Goal: Task Accomplishment & Management: Manage account settings

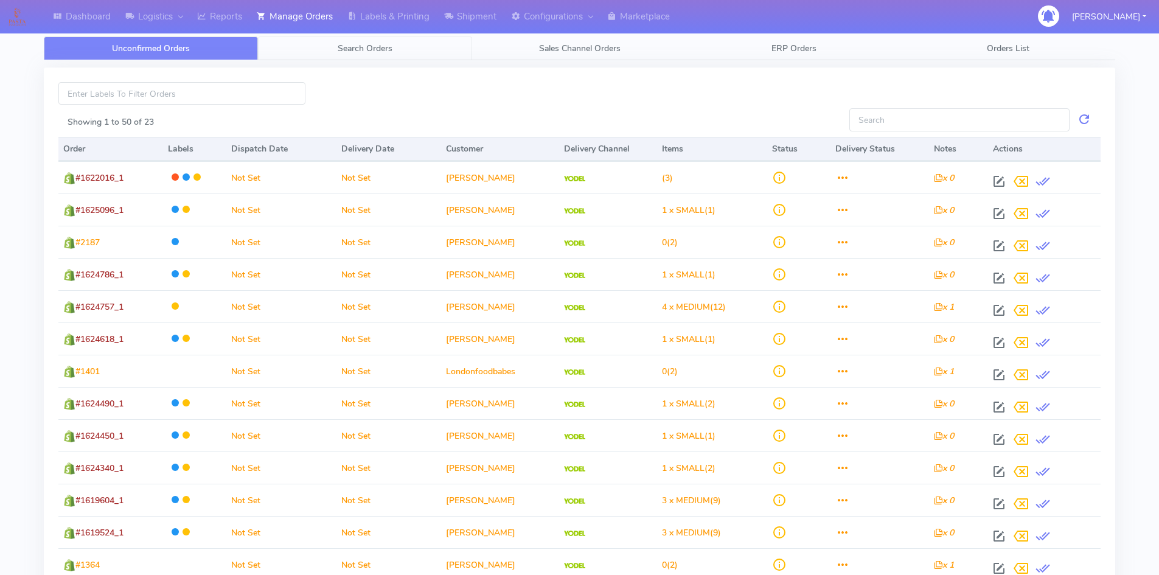
click at [374, 47] on span "Search Orders" at bounding box center [365, 49] width 55 height 12
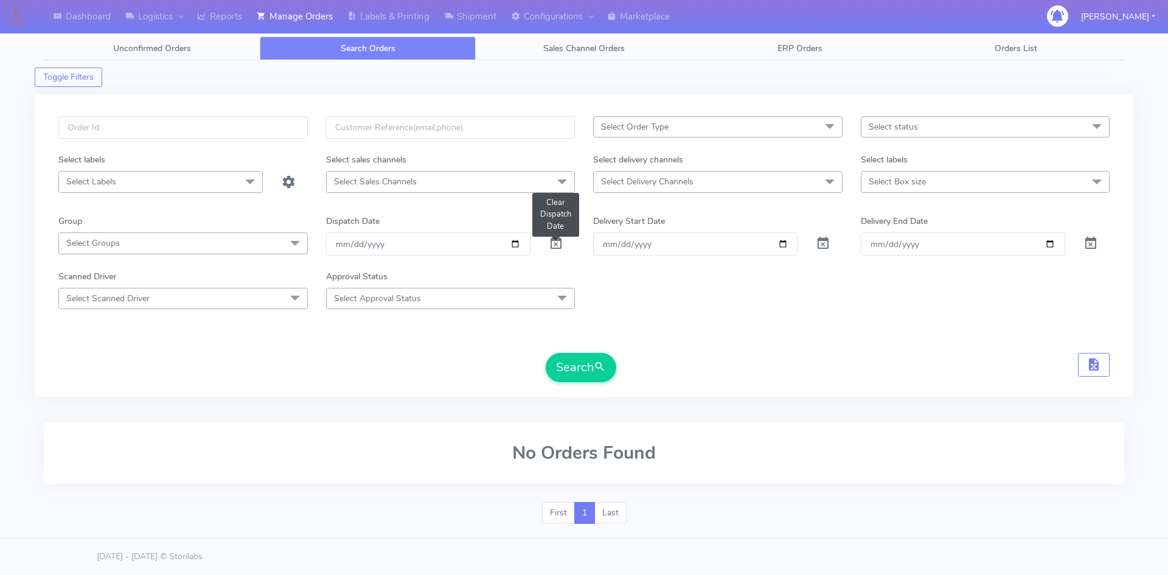
click at [556, 244] on span at bounding box center [556, 246] width 15 height 12
click at [113, 125] on input "text" at bounding box center [182, 127] width 249 height 23
paste input "1621210"
click at [594, 374] on button "Search" at bounding box center [581, 367] width 71 height 29
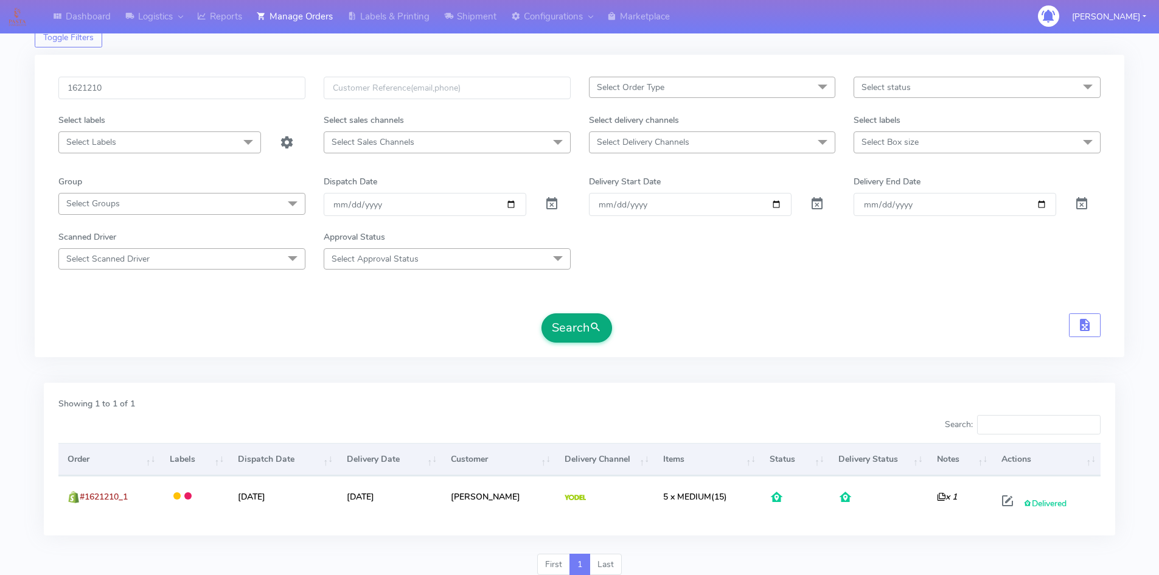
scroll to position [61, 0]
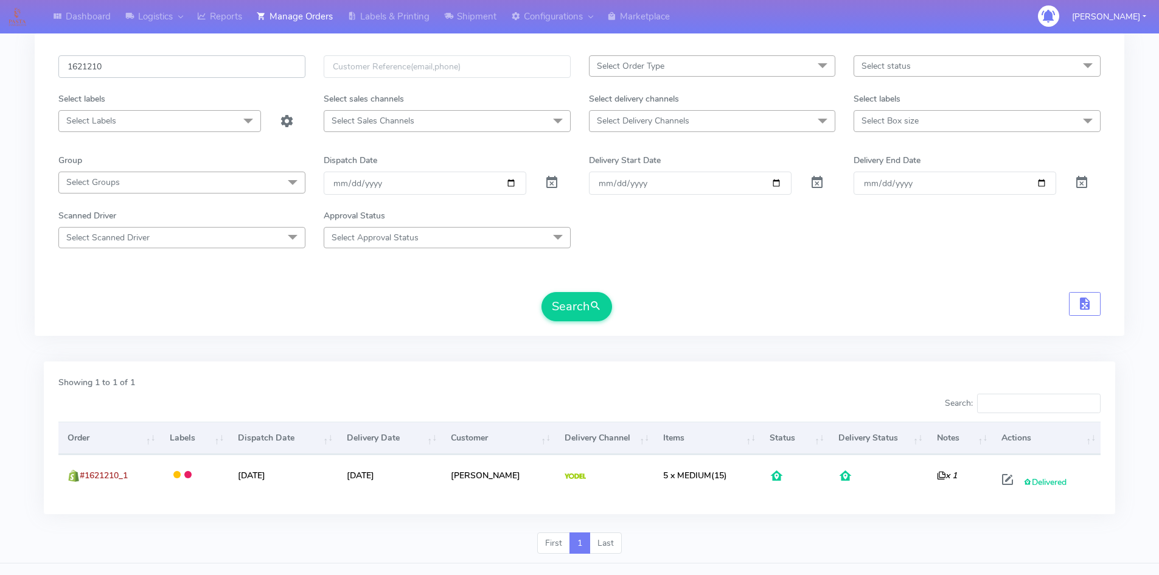
drag, startPoint x: 161, startPoint y: 64, endPoint x: 0, endPoint y: 70, distance: 161.3
click at [0, 70] on div "Dashboard Logistics London Logistics Reports Manage Orders Labels & Printing Sh…" at bounding box center [579, 262] width 1159 height 602
paste input "181"
type input "1621181"
click at [541, 292] on button "Search" at bounding box center [576, 306] width 71 height 29
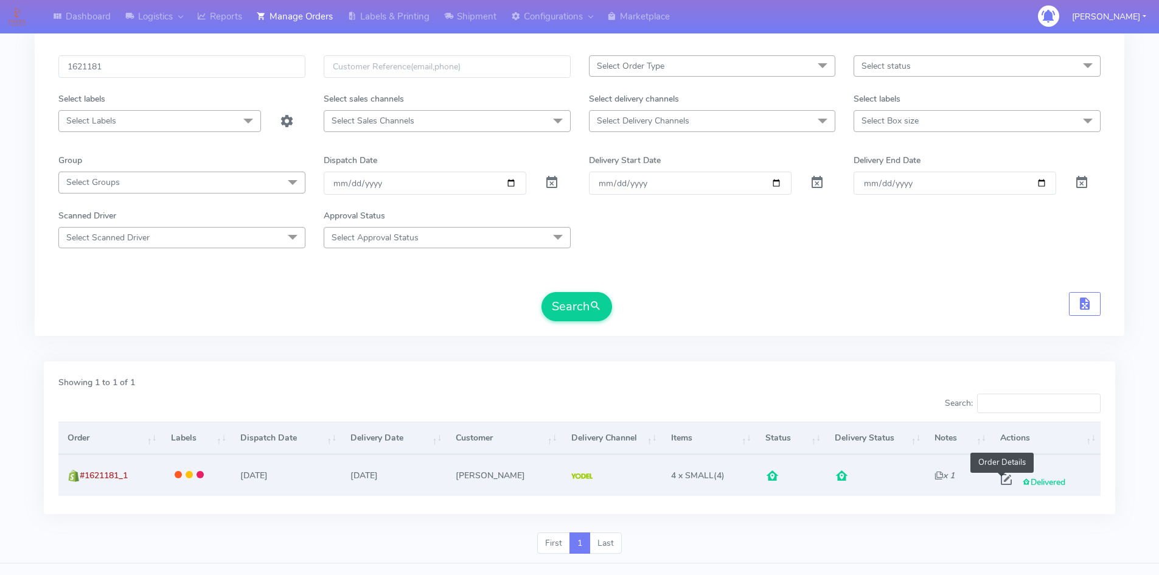
click at [1002, 481] on span at bounding box center [1006, 482] width 22 height 12
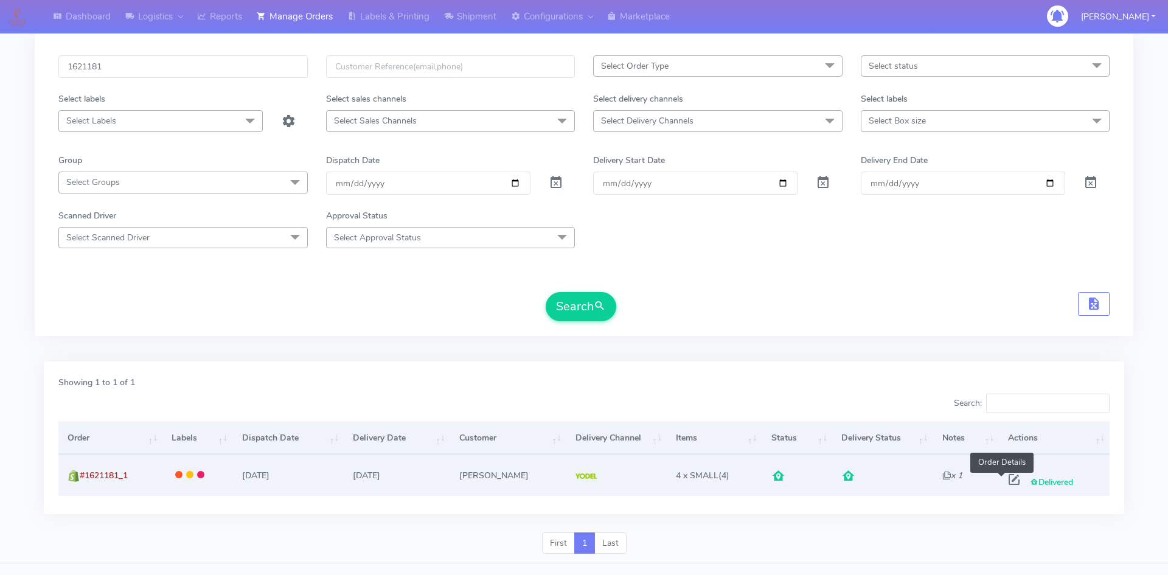
select select "5"
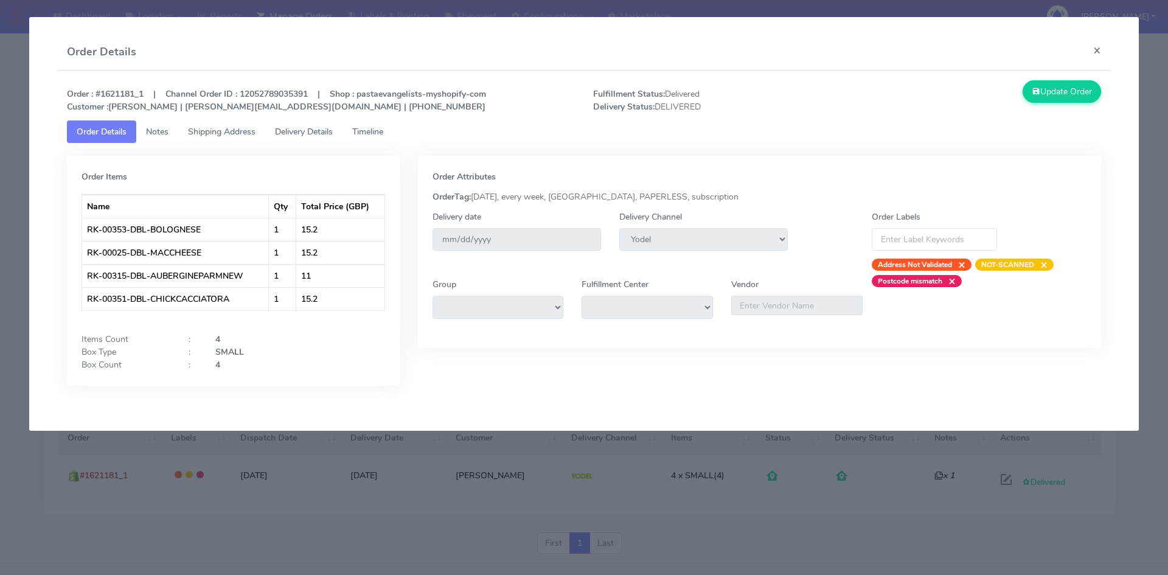
click at [376, 134] on span "Timeline" at bounding box center [367, 132] width 31 height 12
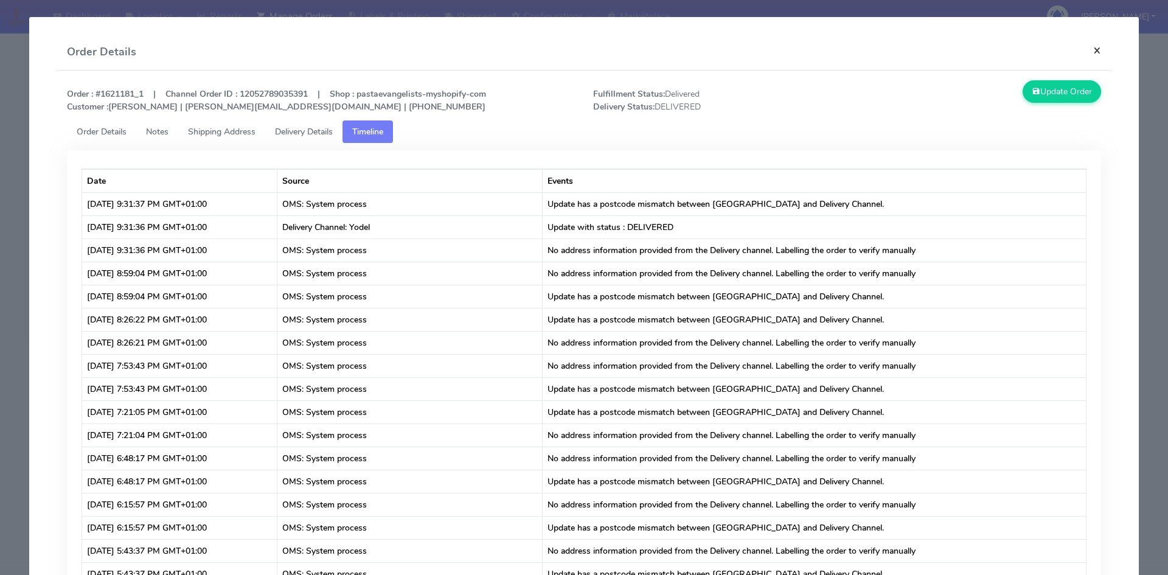
click at [1086, 52] on button "×" at bounding box center [1097, 50] width 27 height 32
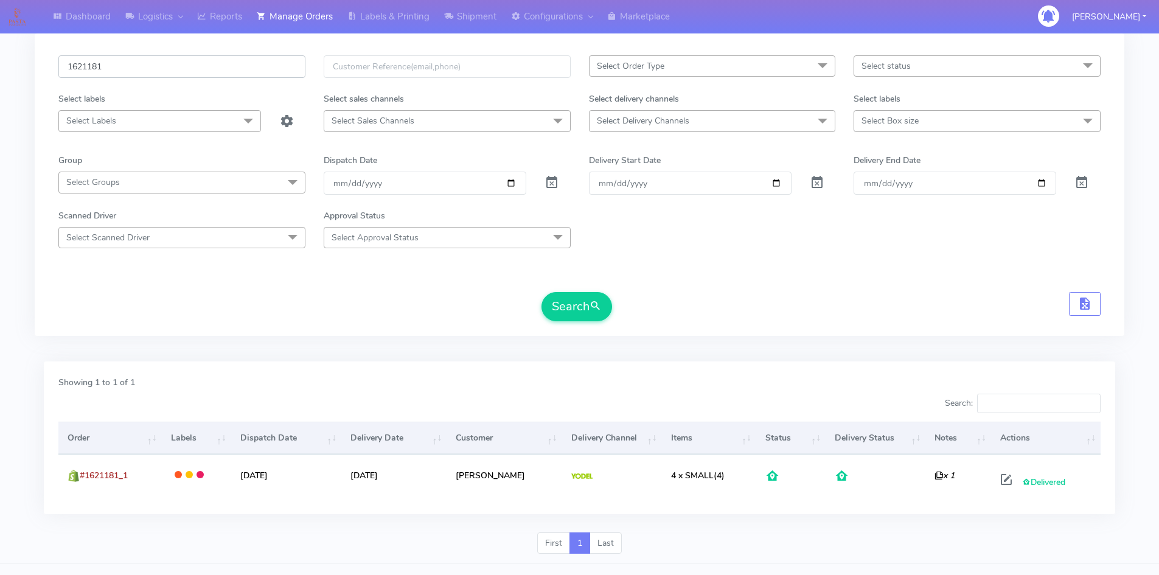
drag, startPoint x: 169, startPoint y: 68, endPoint x: 0, endPoint y: 68, distance: 169.1
click at [0, 68] on div "Dashboard Logistics London Logistics Reports Manage Orders Labels & Printing Sh…" at bounding box center [579, 262] width 1159 height 602
paste input "19595"
type input "1619595"
click at [563, 300] on button "Search" at bounding box center [576, 306] width 71 height 29
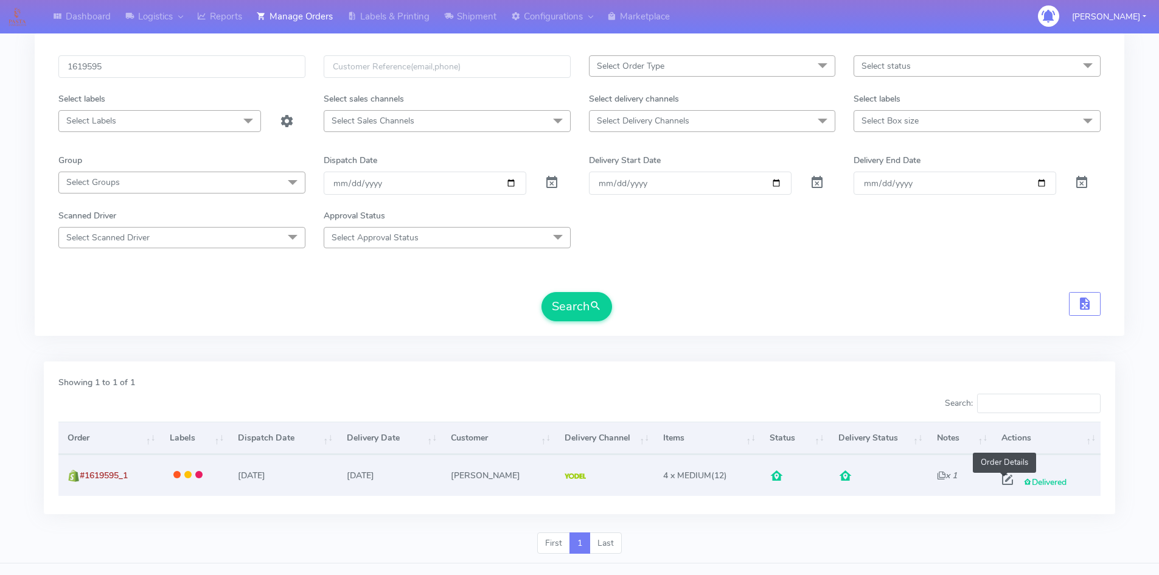
click at [1002, 478] on span at bounding box center [1008, 482] width 22 height 12
select select "5"
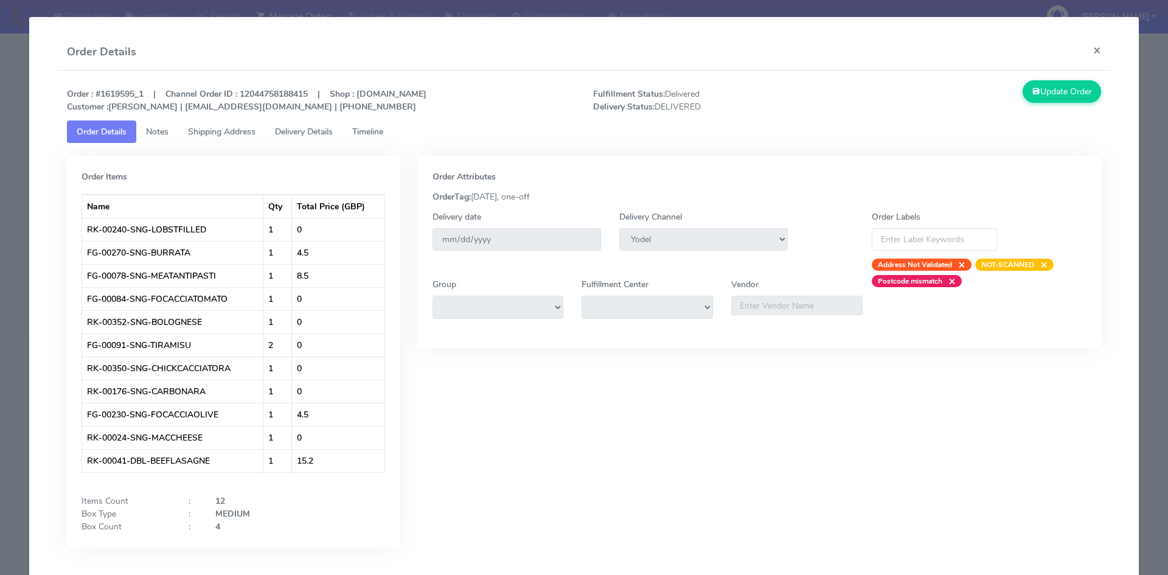
click at [369, 133] on span "Timeline" at bounding box center [367, 132] width 31 height 12
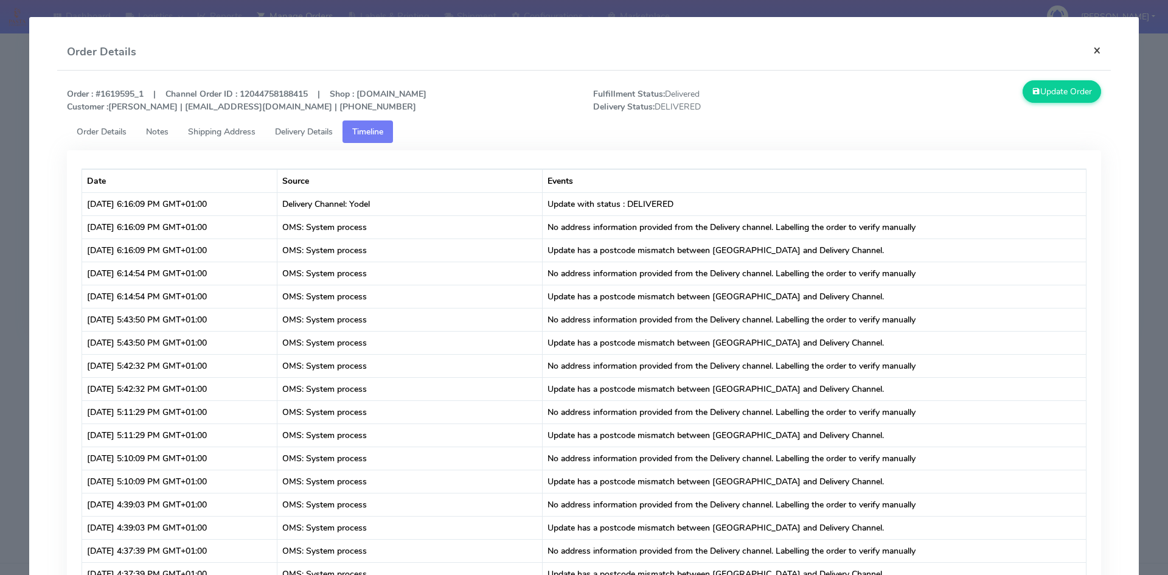
click at [1090, 51] on button "×" at bounding box center [1097, 50] width 27 height 32
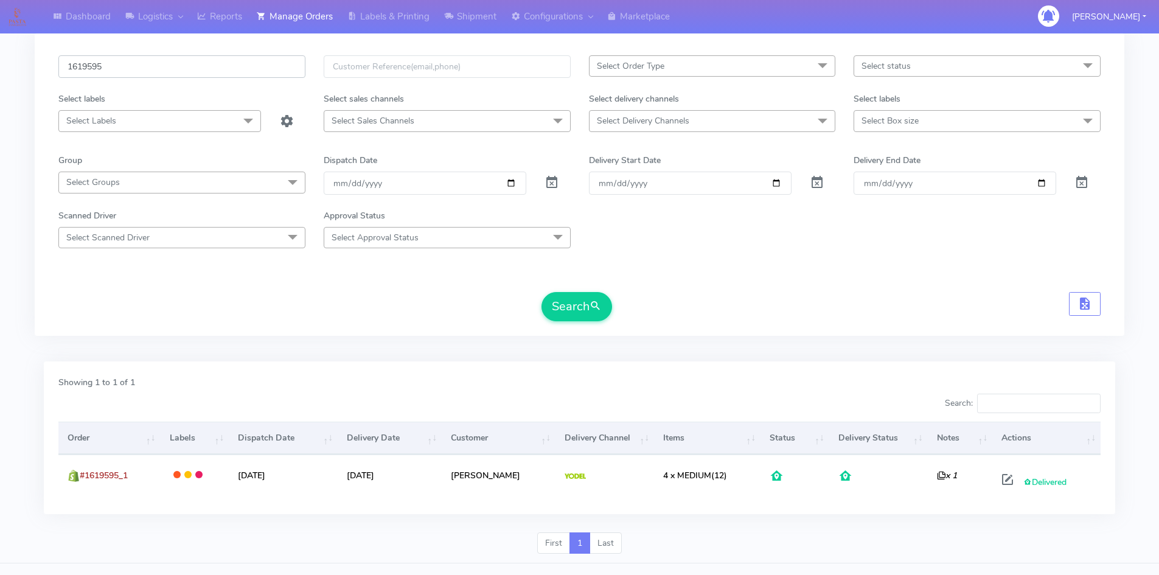
drag, startPoint x: 163, startPoint y: 63, endPoint x: 33, endPoint y: 69, distance: 130.3
click at [33, 69] on div "Dashboard Logistics London Logistics Reports Manage Orders Labels & Printing Sh…" at bounding box center [579, 262] width 1159 height 602
paste input "8737"
type input "1618737"
click at [541, 292] on button "Search" at bounding box center [576, 306] width 71 height 29
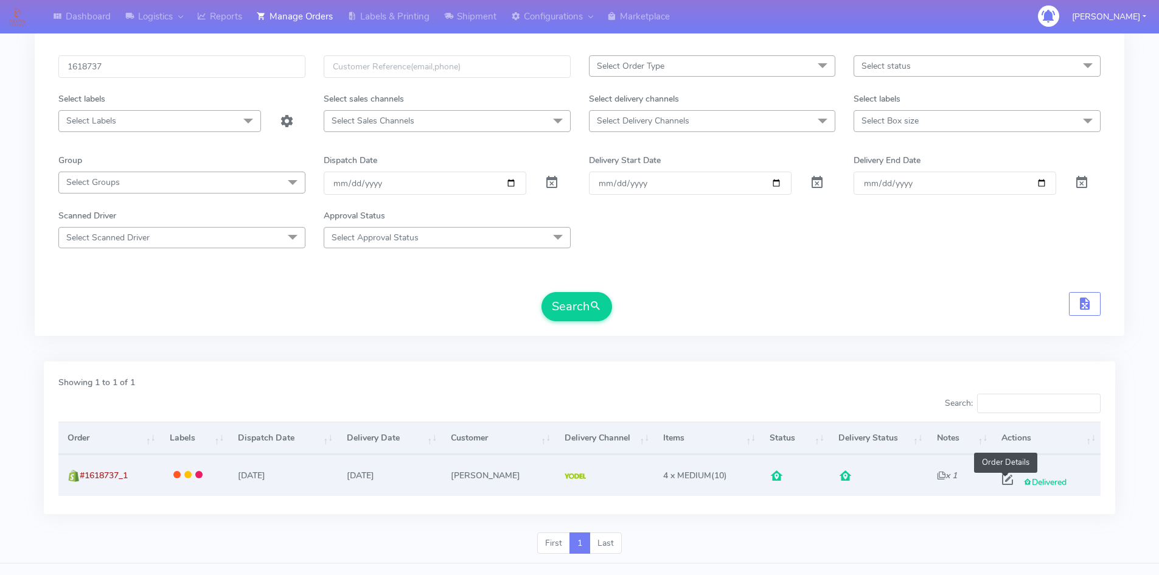
click at [1006, 482] on span at bounding box center [1008, 482] width 22 height 12
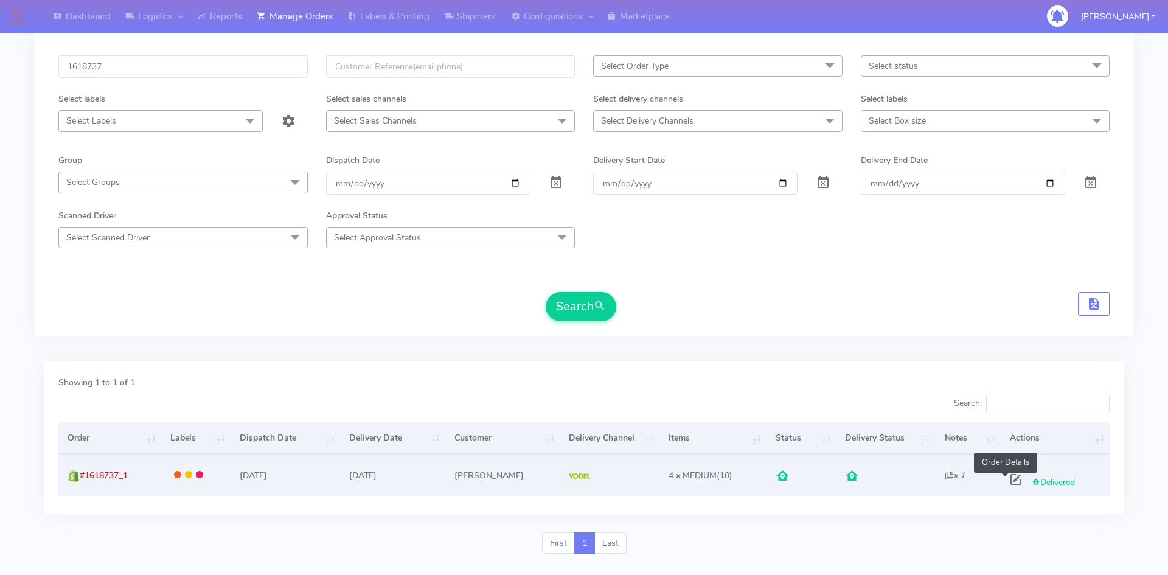
select select "5"
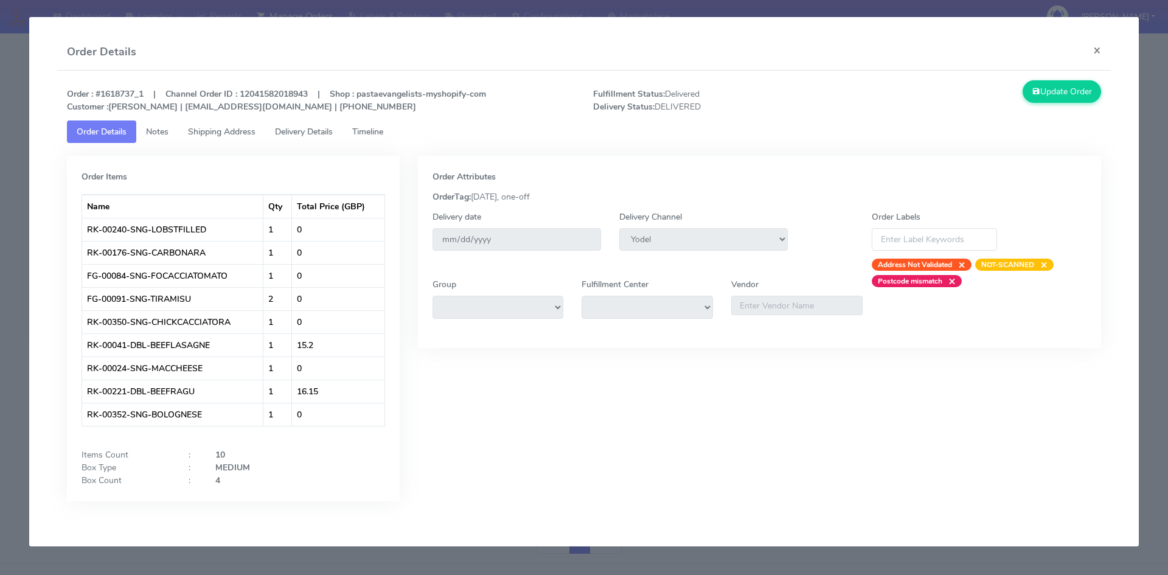
click at [375, 133] on span "Timeline" at bounding box center [367, 132] width 31 height 12
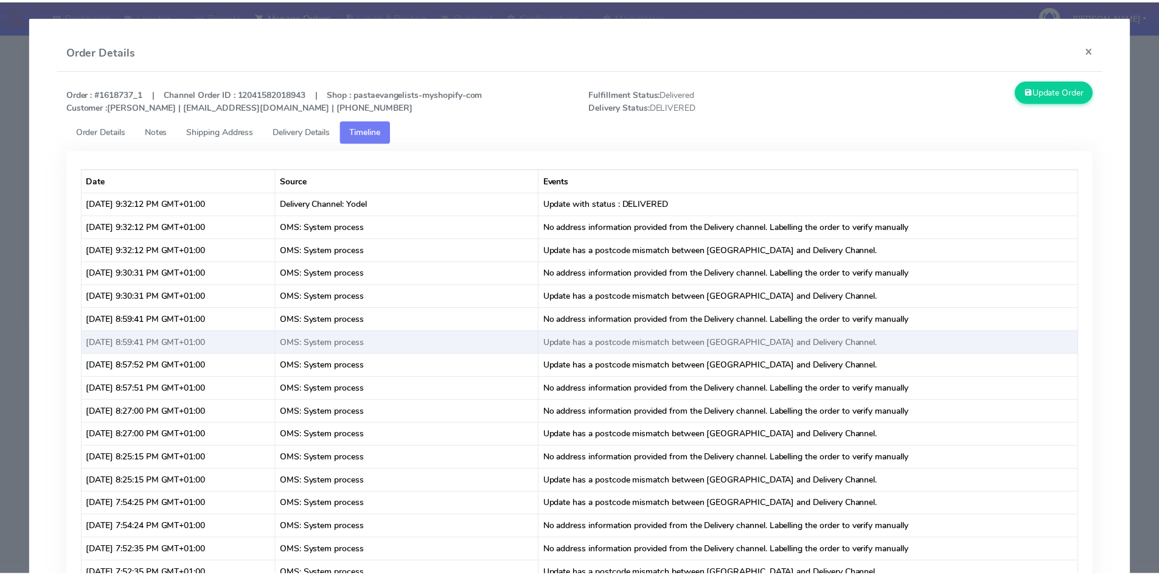
scroll to position [0, 0]
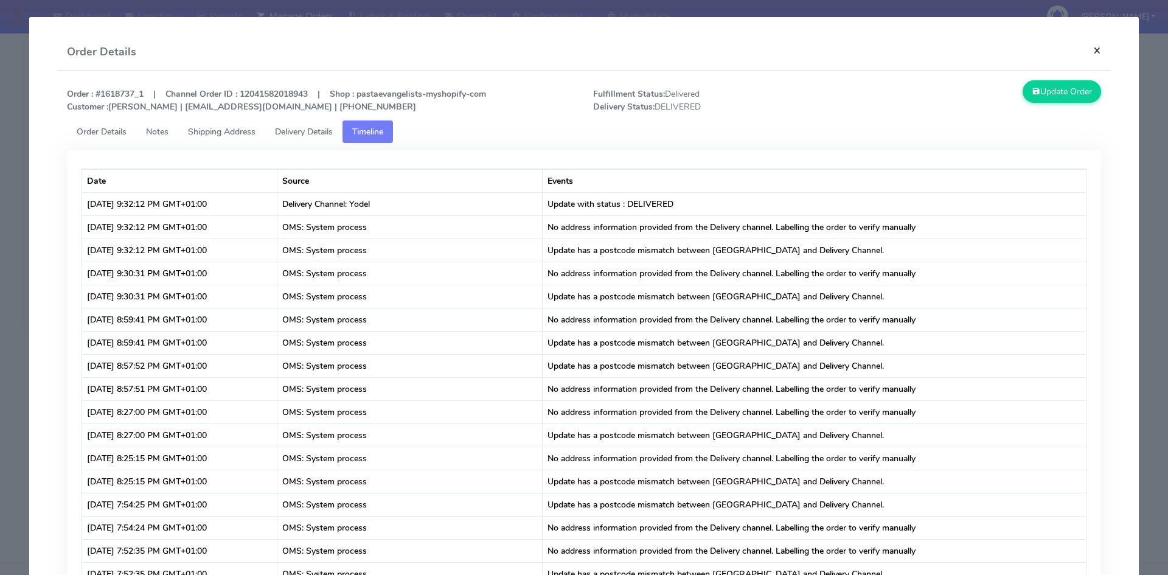
click at [1091, 50] on button "×" at bounding box center [1097, 50] width 27 height 32
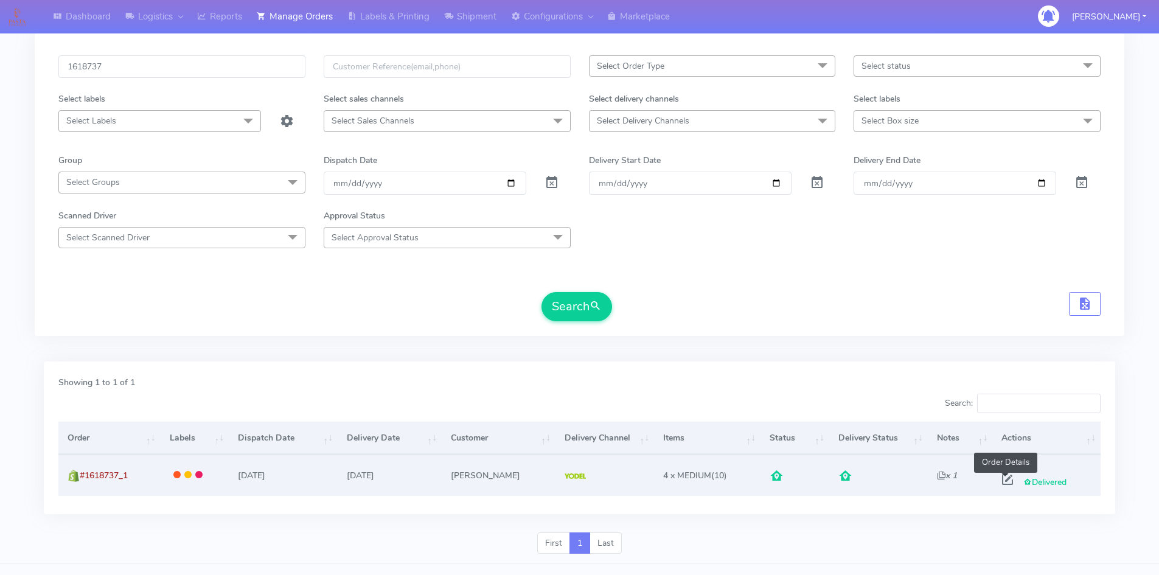
click at [1001, 476] on span at bounding box center [1008, 482] width 22 height 12
select select "5"
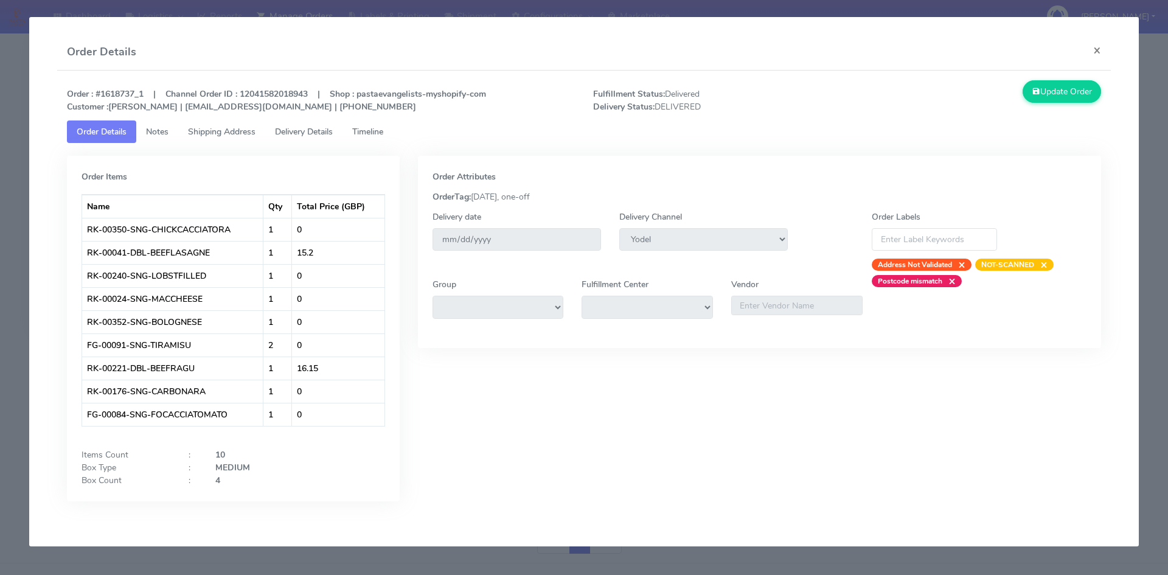
click at [383, 132] on span "Timeline" at bounding box center [367, 132] width 31 height 12
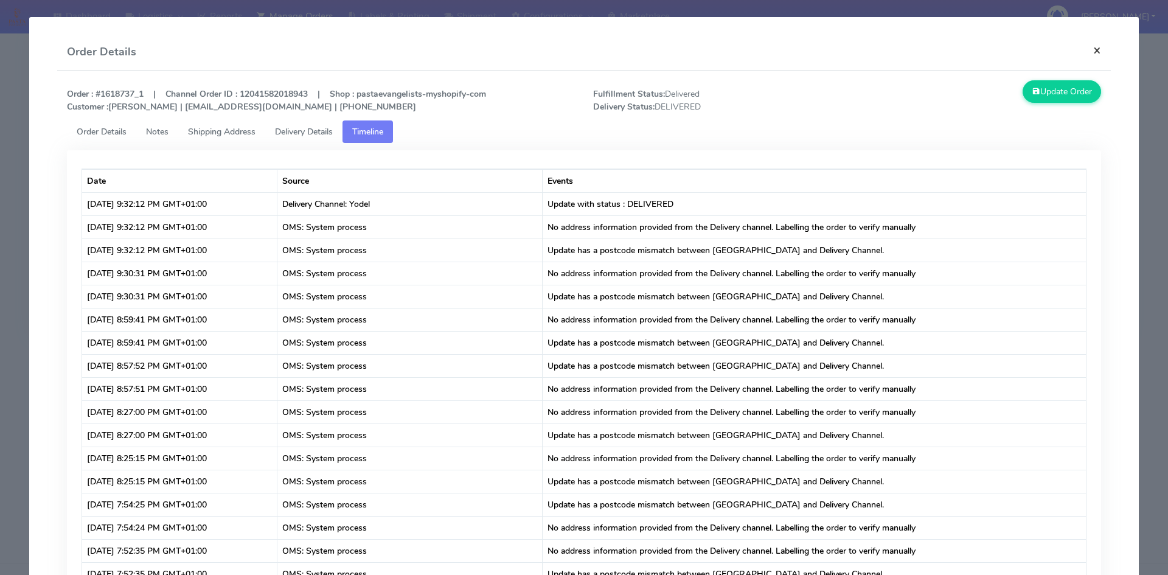
click at [1087, 52] on button "×" at bounding box center [1097, 50] width 27 height 32
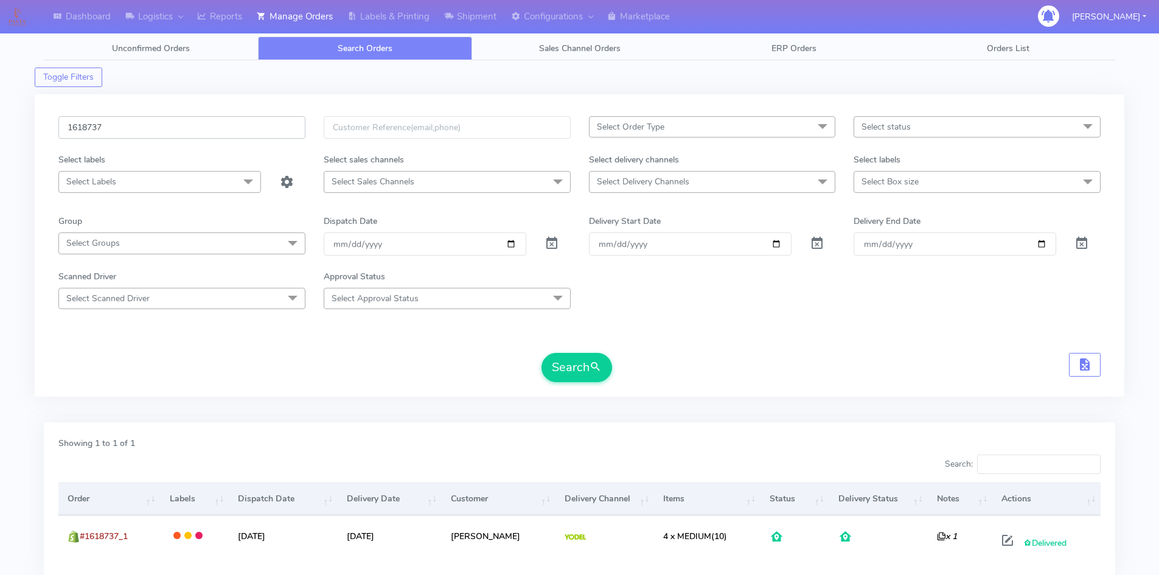
drag, startPoint x: 61, startPoint y: 125, endPoint x: 5, endPoint y: 127, distance: 56.0
click at [5, 127] on div "Dashboard Logistics London Logistics Reports Manage Orders Labels & Printing Sh…" at bounding box center [579, 323] width 1159 height 602
paste input "9390"
type input "1619390"
click at [569, 360] on button "Search" at bounding box center [576, 367] width 71 height 29
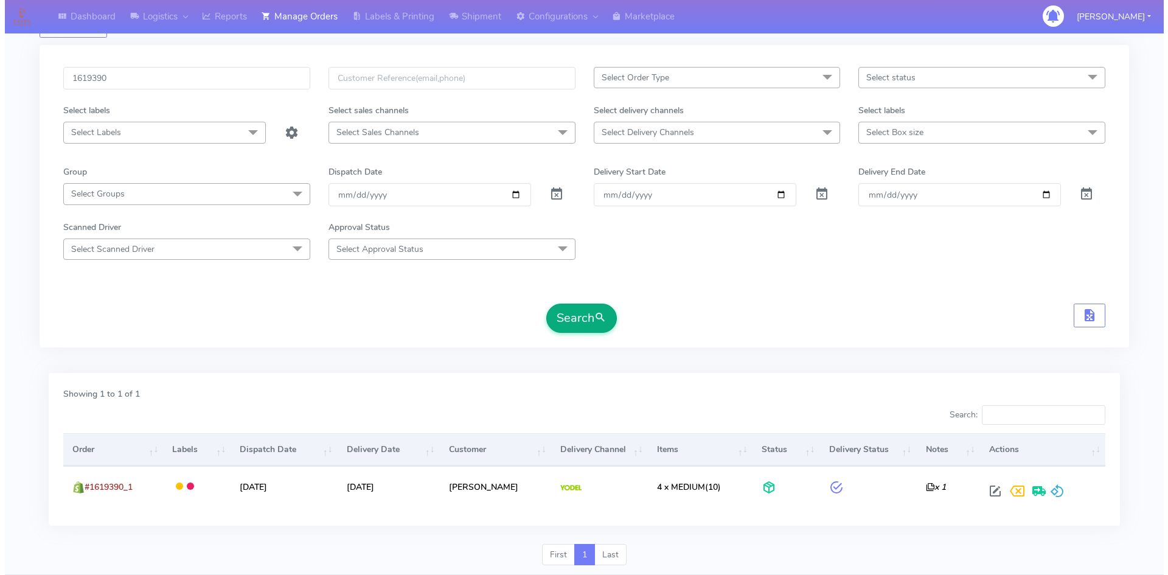
scroll to position [99, 0]
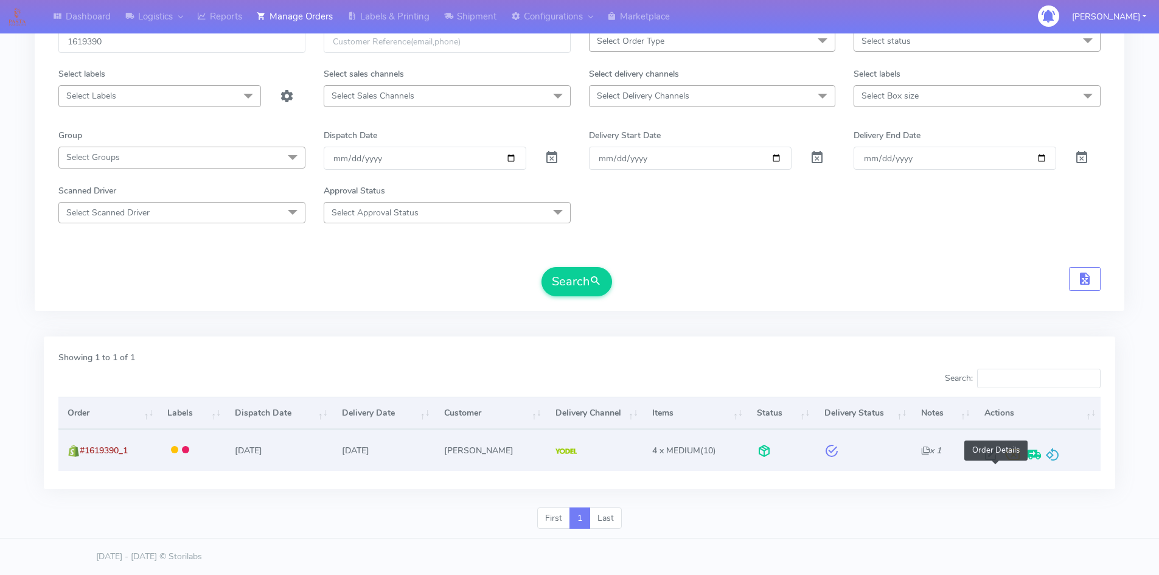
click at [996, 458] on span at bounding box center [991, 457] width 22 height 12
select select "5"
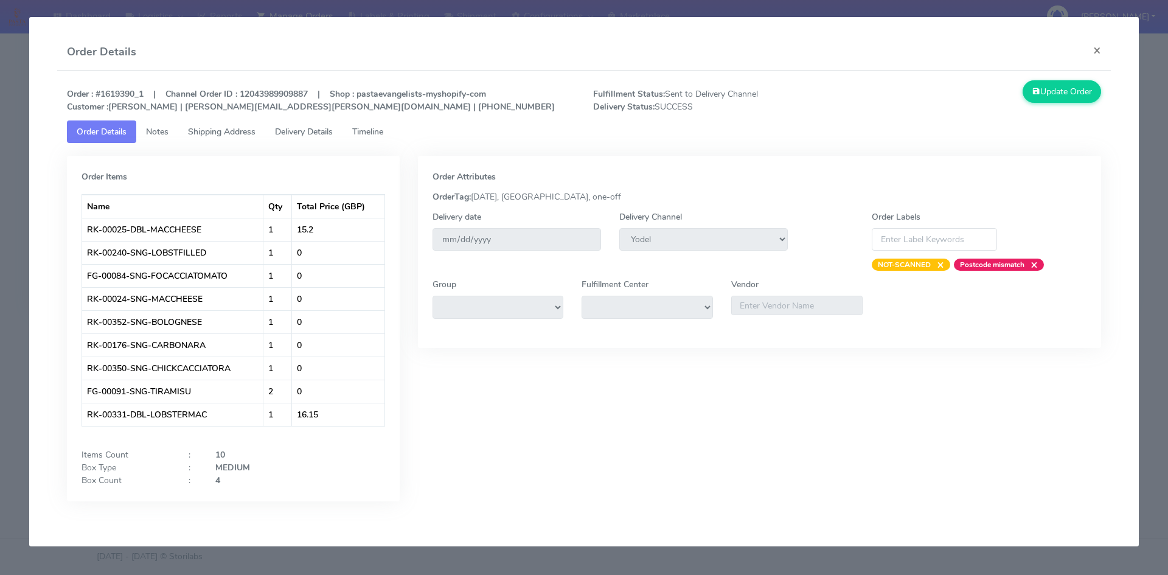
click at [374, 129] on span "Timeline" at bounding box center [367, 132] width 31 height 12
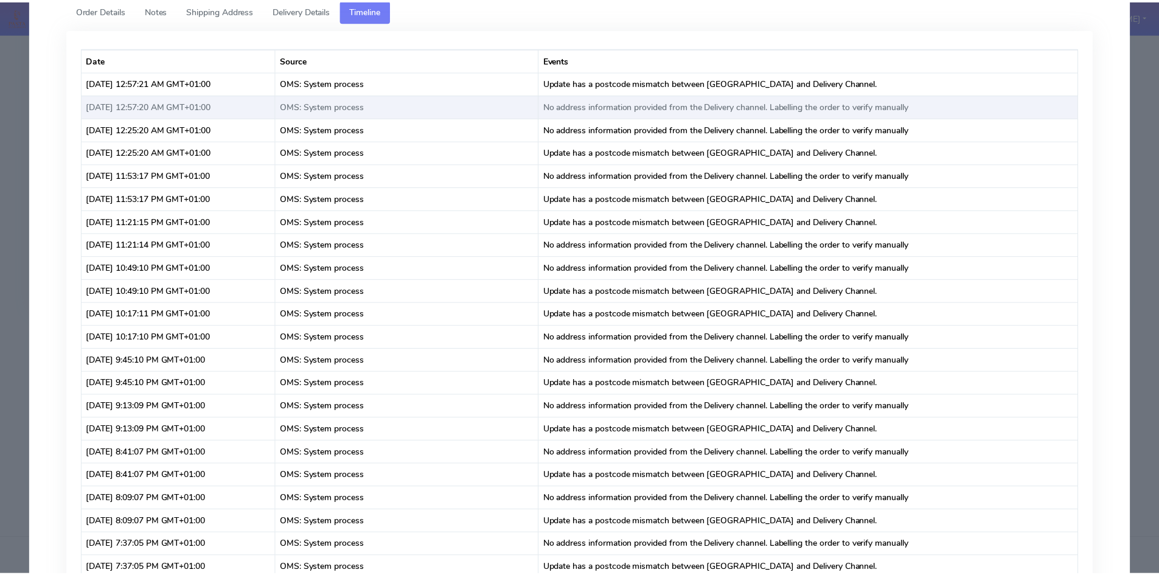
scroll to position [0, 0]
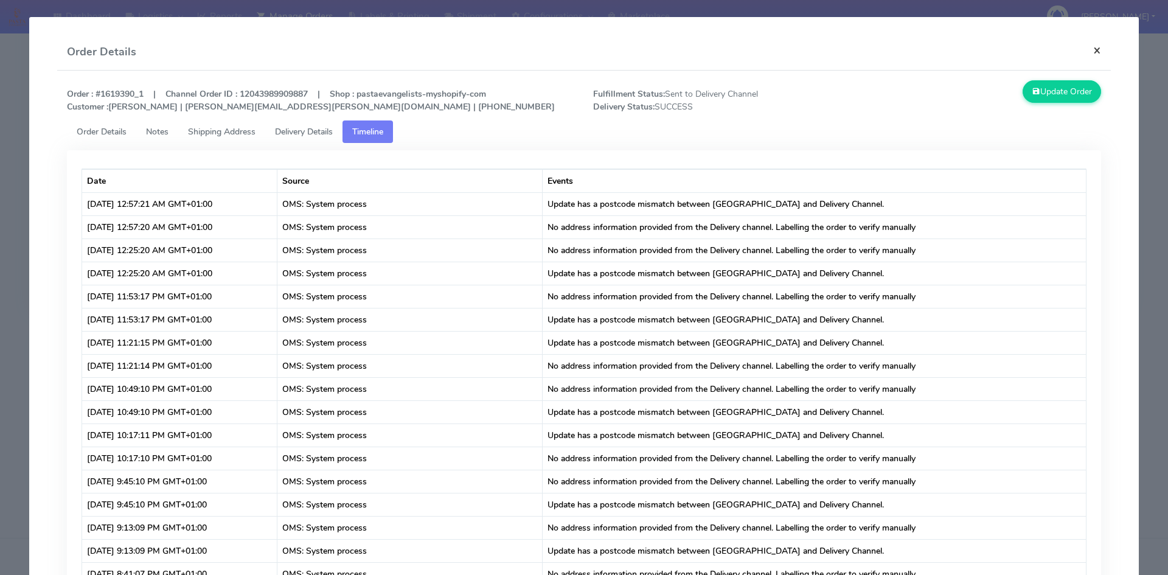
drag, startPoint x: 1093, startPoint y: 50, endPoint x: 1072, endPoint y: 50, distance: 21.3
click at [1093, 50] on button "×" at bounding box center [1097, 50] width 27 height 32
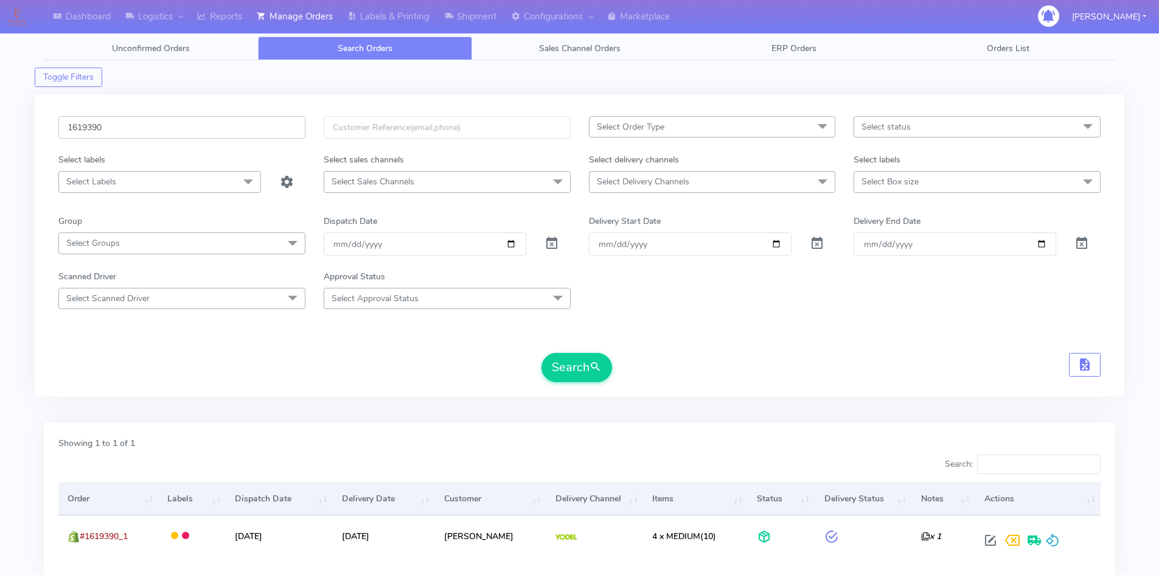
drag, startPoint x: 137, startPoint y: 127, endPoint x: 0, endPoint y: 136, distance: 137.8
click at [0, 136] on div "Dashboard Logistics London Logistics Reports Manage Orders Labels & Printing Sh…" at bounding box center [579, 323] width 1159 height 602
paste input "177"
type input "1619177"
click at [584, 377] on button "Search" at bounding box center [576, 367] width 71 height 29
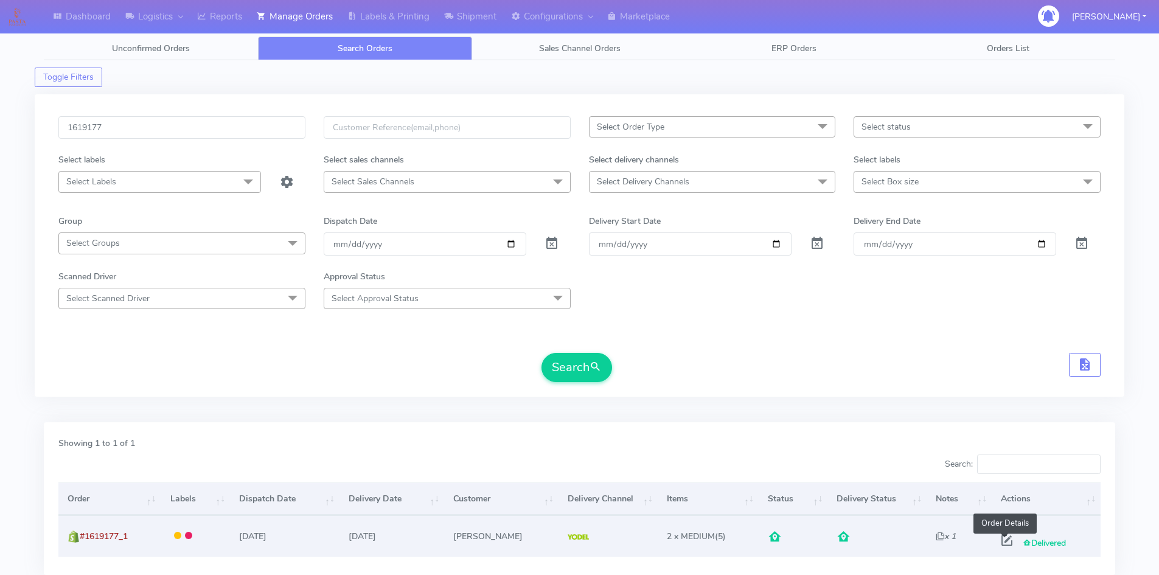
click at [1006, 540] on span at bounding box center [1007, 543] width 22 height 12
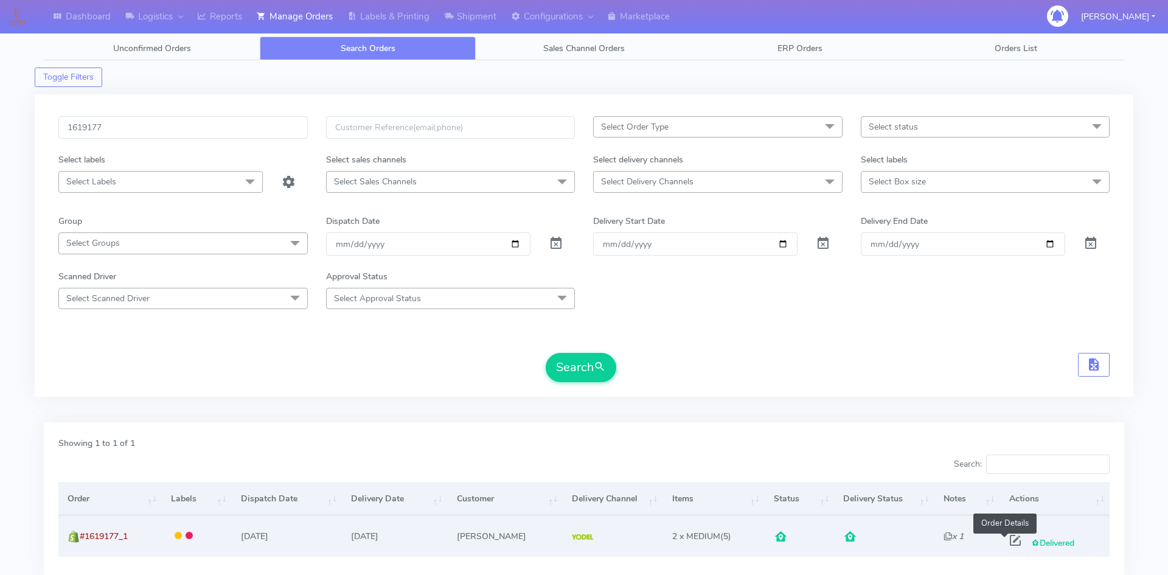
select select "5"
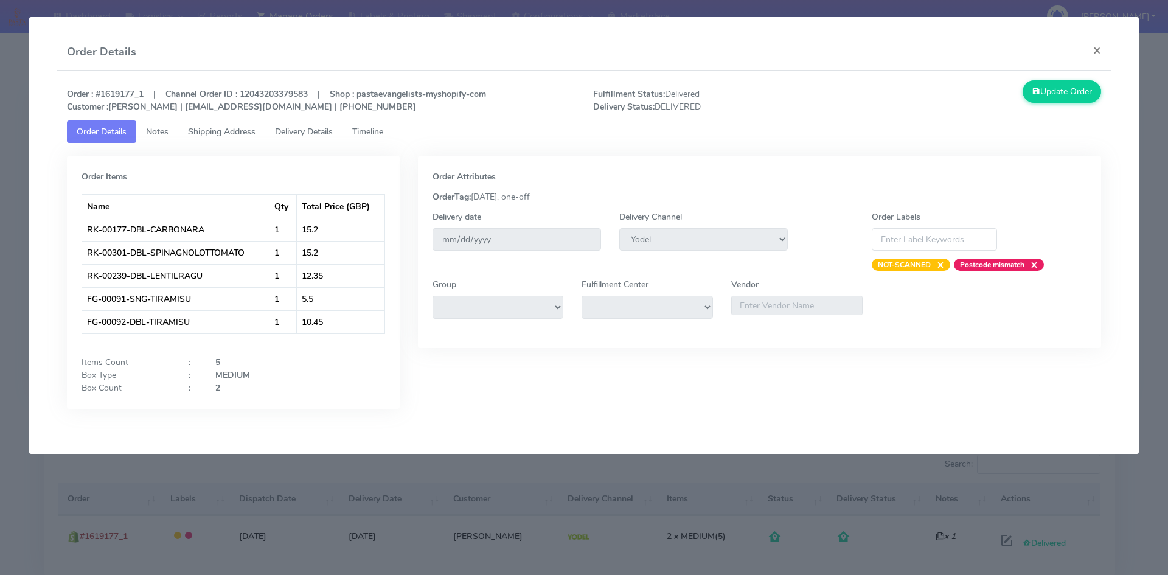
click at [383, 133] on span "Timeline" at bounding box center [367, 132] width 31 height 12
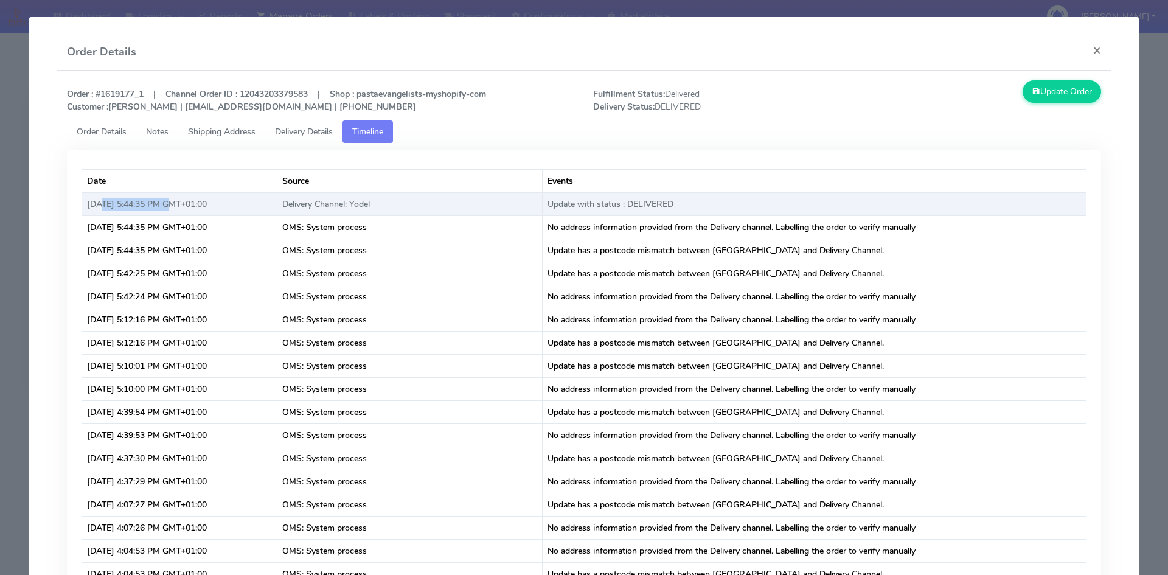
drag, startPoint x: 162, startPoint y: 204, endPoint x: 100, endPoint y: 201, distance: 62.2
click at [99, 201] on td "Sep 4, 2025 at 5:44:35 PM GMT+01:00" at bounding box center [179, 203] width 195 height 23
drag, startPoint x: 192, startPoint y: 202, endPoint x: 88, endPoint y: 205, distance: 104.7
click at [88, 205] on td "Sep 4, 2025 at 5:44:35 PM GMT+01:00" at bounding box center [179, 203] width 195 height 23
copy td "Sep 4, 2025 at 5:44:35 PM"
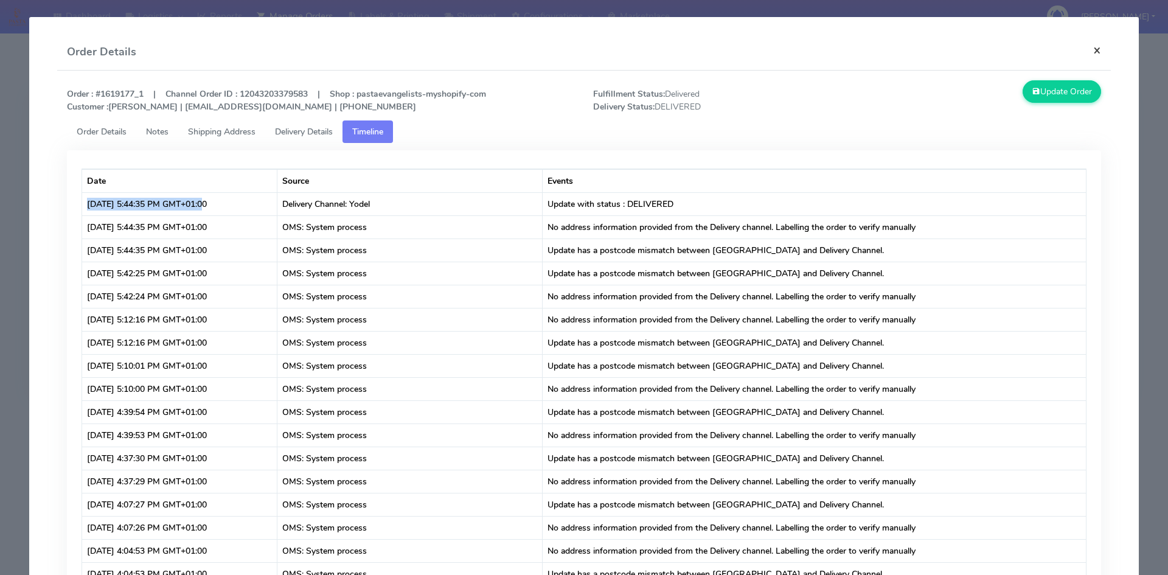
drag, startPoint x: 1084, startPoint y: 49, endPoint x: 937, endPoint y: 58, distance: 147.5
click at [1084, 49] on button "×" at bounding box center [1097, 50] width 27 height 32
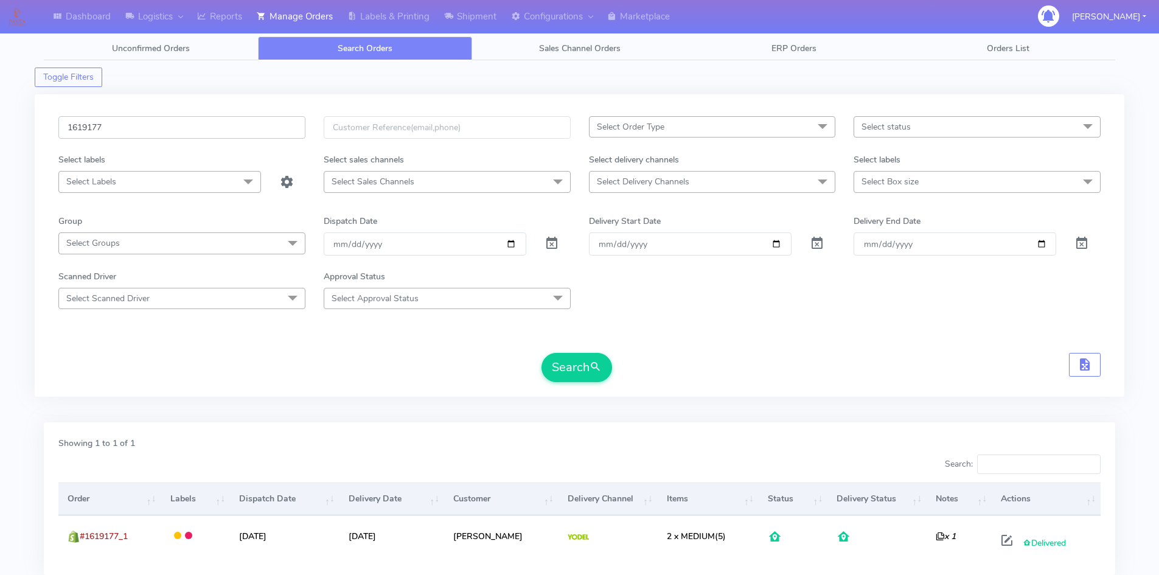
click at [4, 129] on div "Dashboard Logistics London Logistics Reports Manage Orders Labels & Printing Sh…" at bounding box center [579, 323] width 1159 height 602
paste input "20666"
type input "1620666"
click at [584, 367] on button "Search" at bounding box center [576, 367] width 71 height 29
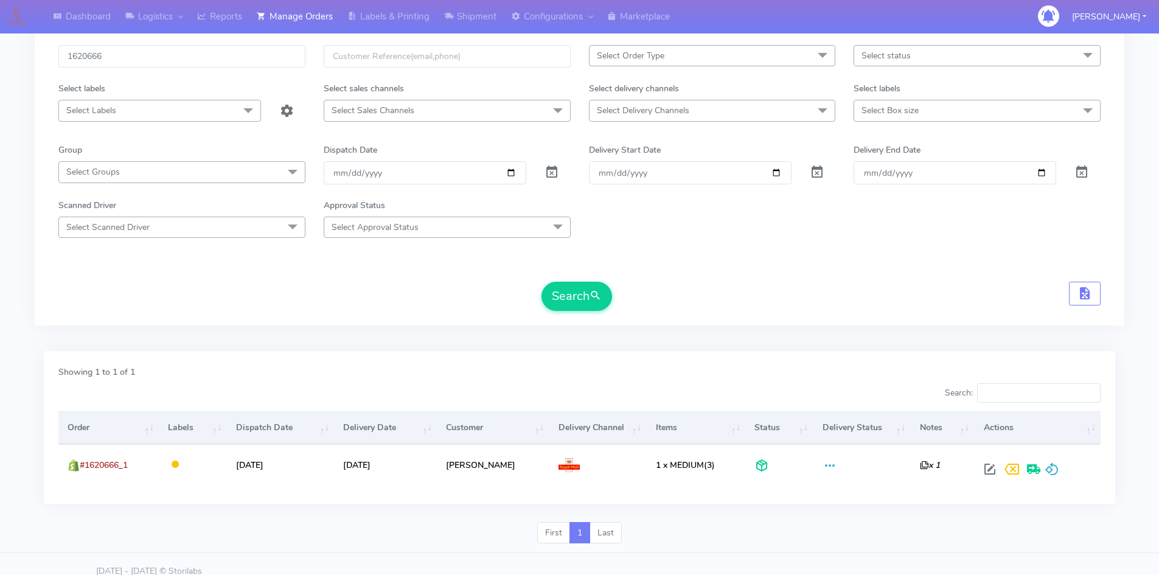
scroll to position [86, 0]
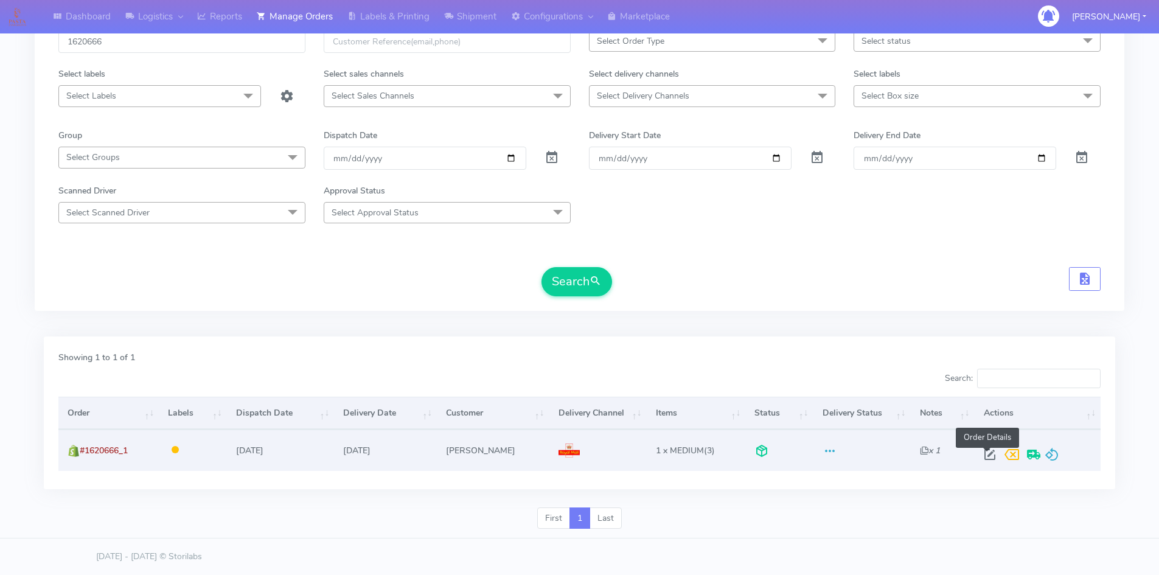
click at [984, 454] on span at bounding box center [990, 457] width 22 height 12
select select "3"
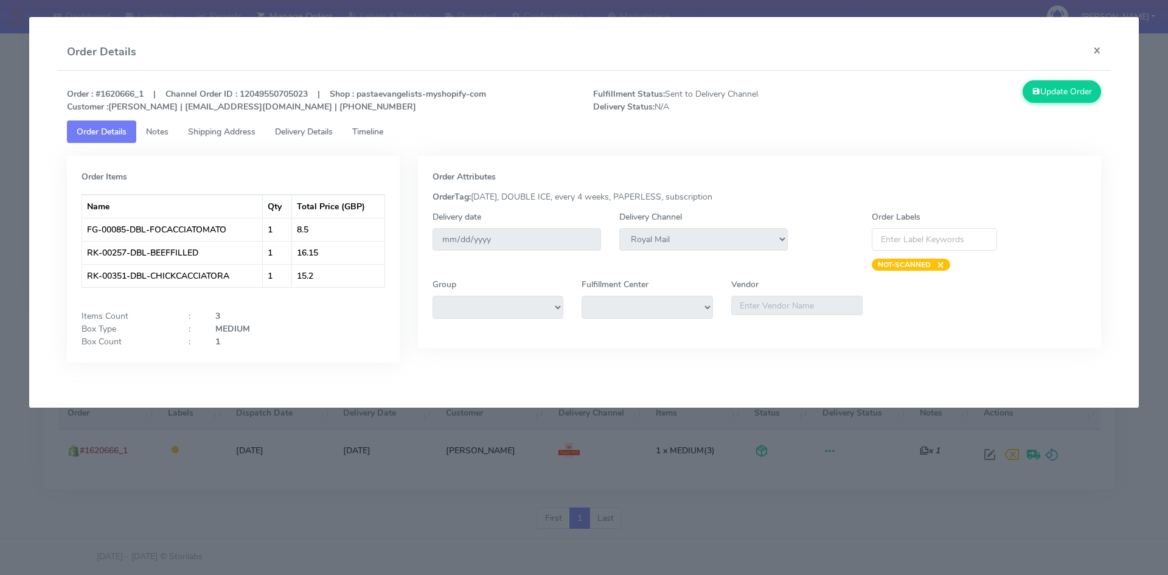
click at [380, 134] on span "Timeline" at bounding box center [367, 132] width 31 height 12
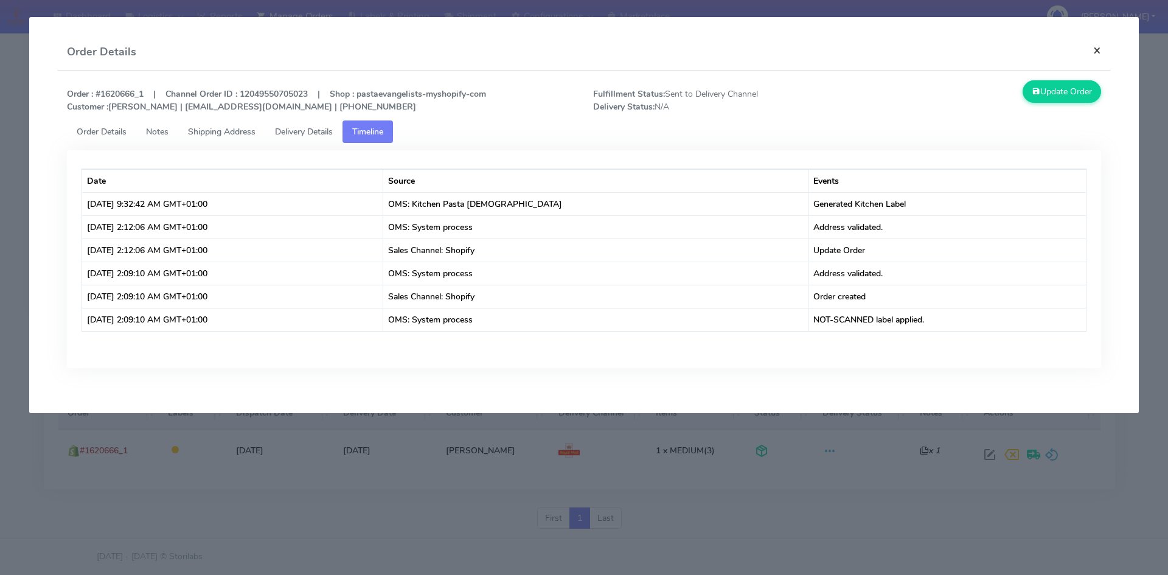
click at [1099, 54] on button "×" at bounding box center [1097, 50] width 27 height 32
